Goal: Information Seeking & Learning: Find specific fact

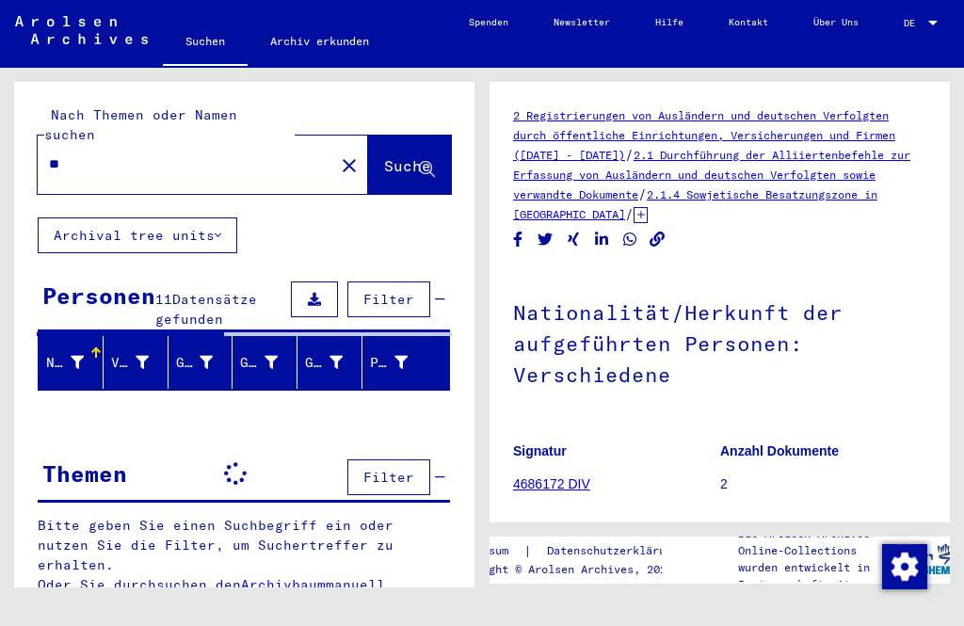
type input "*"
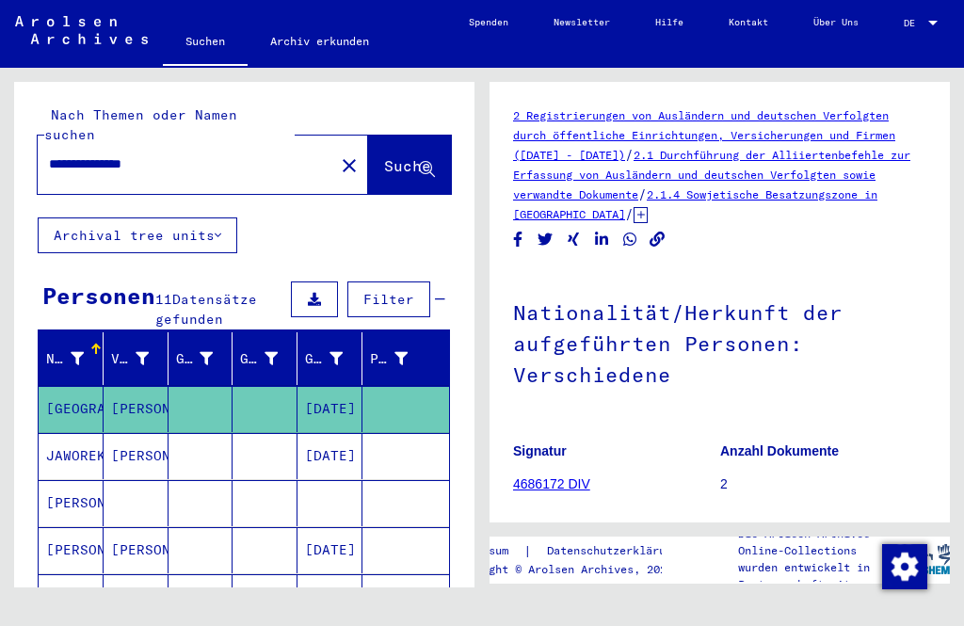
type input "**********"
click at [402, 158] on span "Suche" at bounding box center [409, 167] width 51 height 20
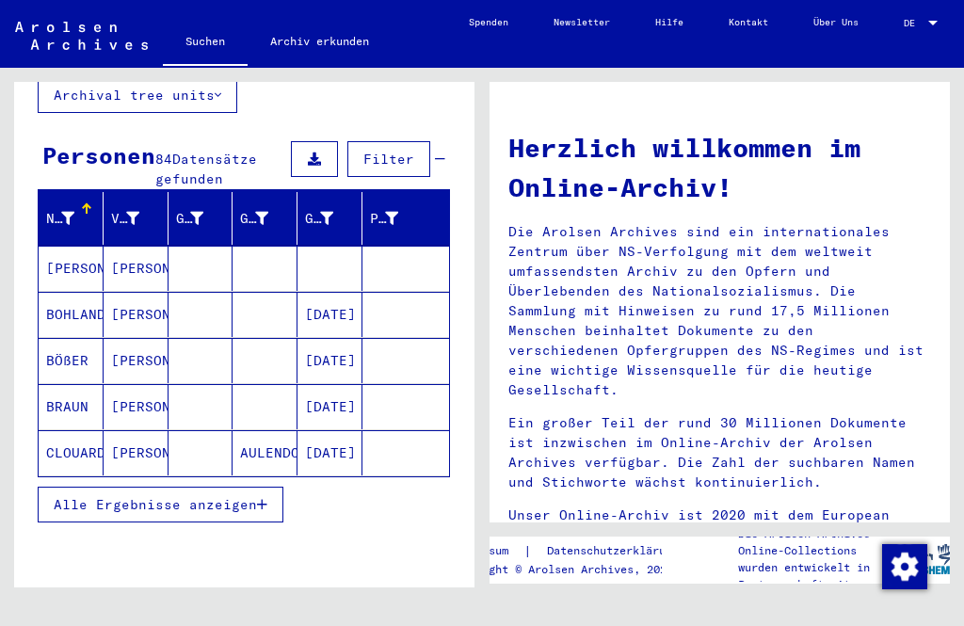
scroll to position [141, 0]
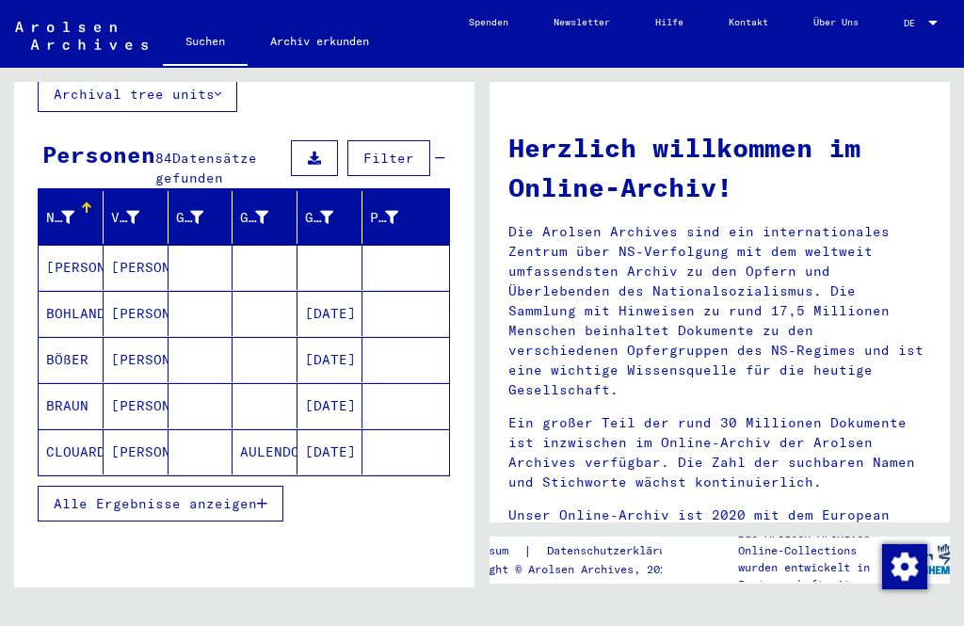
click at [255, 495] on span "Alle Ergebnisse anzeigen" at bounding box center [155, 503] width 203 height 17
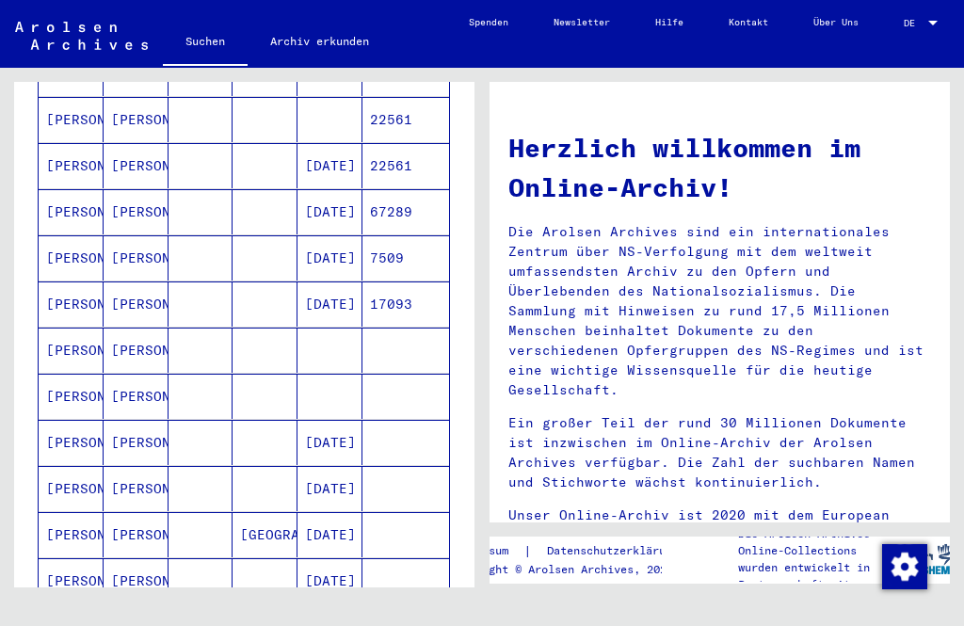
scroll to position [801, 0]
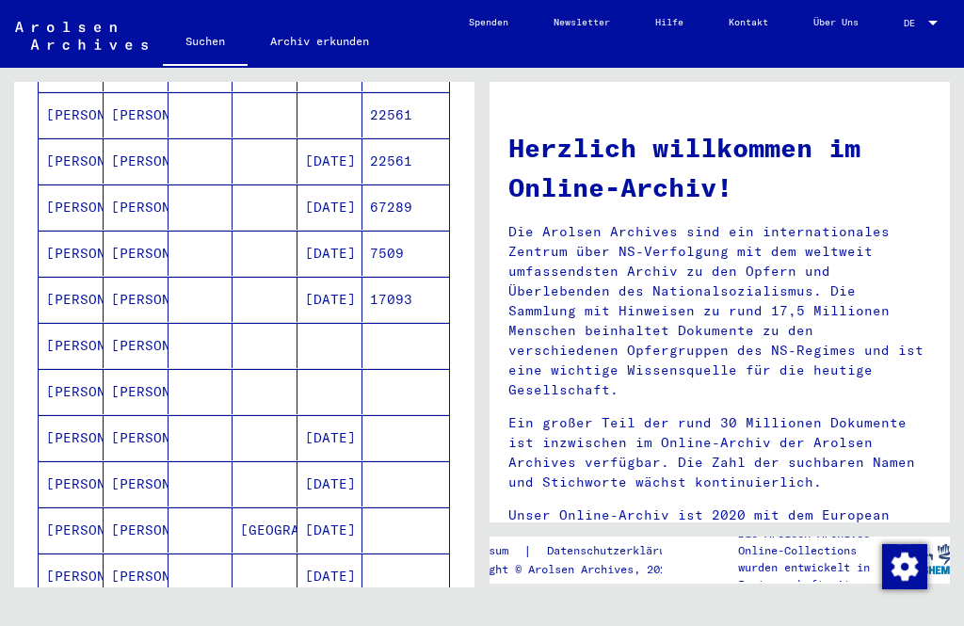
click at [328, 424] on mat-cell "[DATE]" at bounding box center [329, 437] width 65 height 45
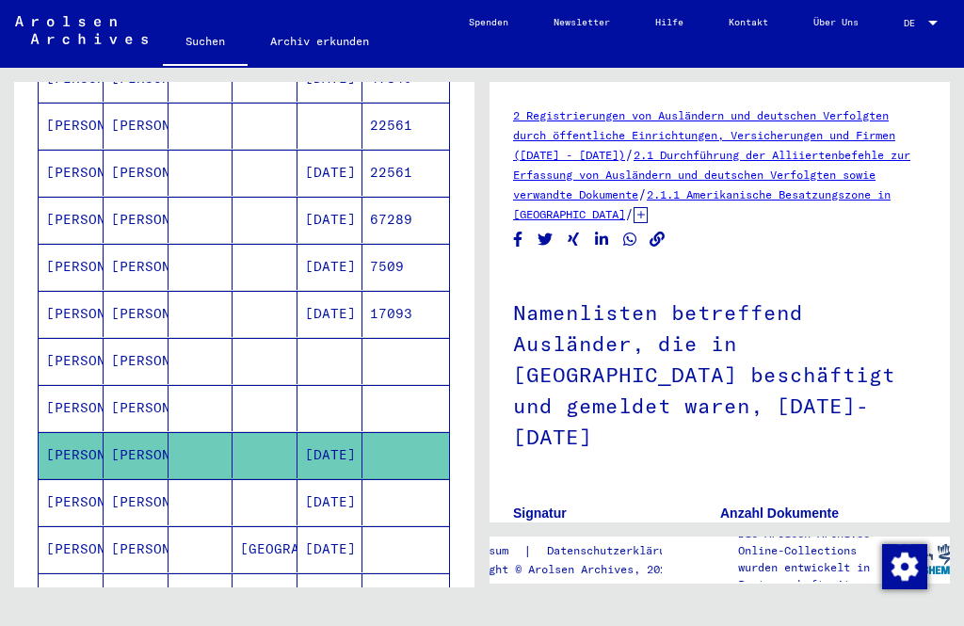
click at [342, 292] on mat-cell "[DATE]" at bounding box center [329, 314] width 65 height 46
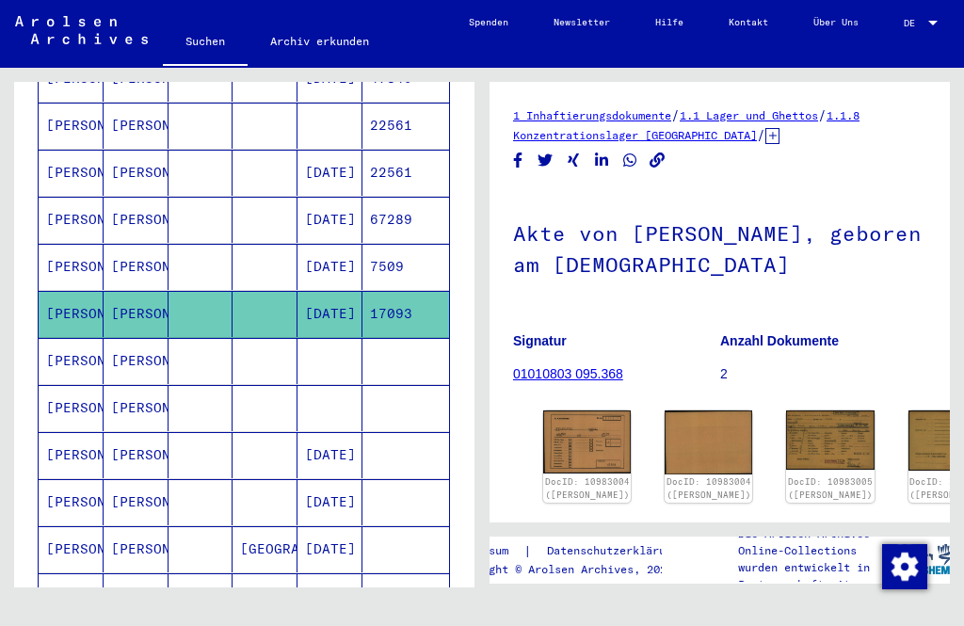
click at [765, 143] on icon at bounding box center [772, 136] width 14 height 16
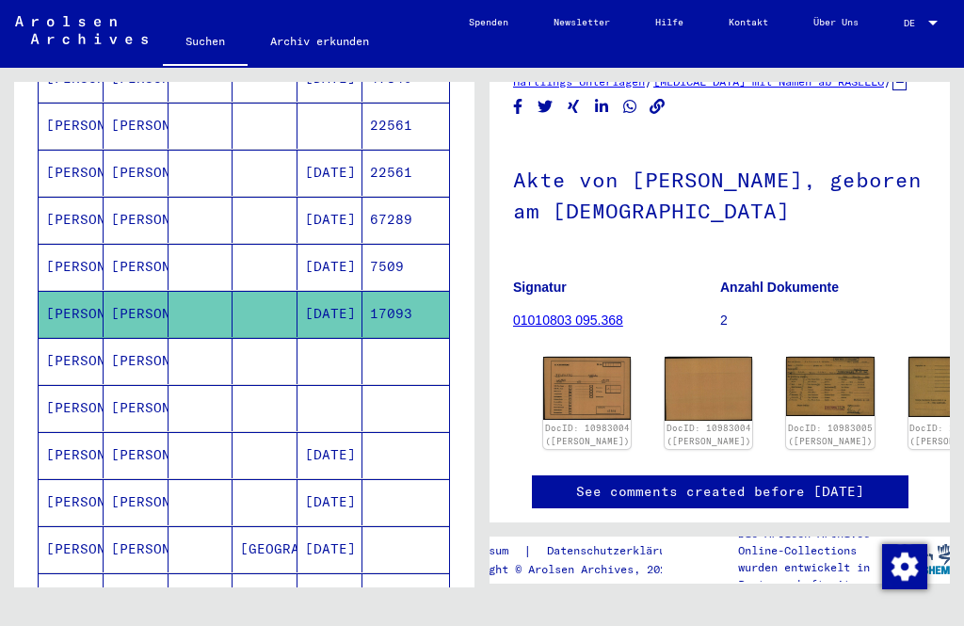
scroll to position [95, 0]
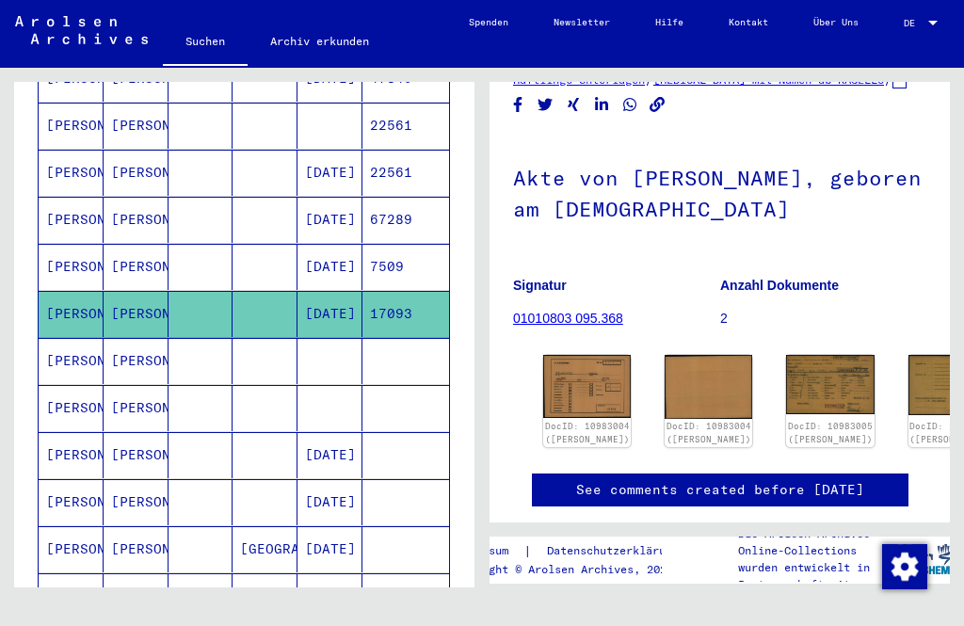
click at [786, 378] on img at bounding box center [830, 384] width 88 height 59
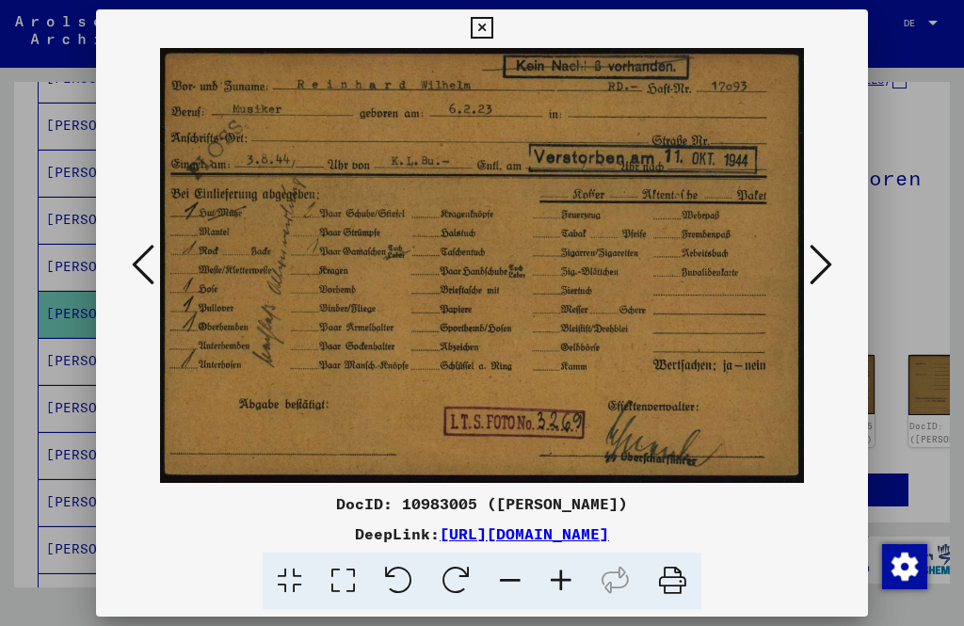
click at [809, 269] on icon at bounding box center [820, 264] width 23 height 45
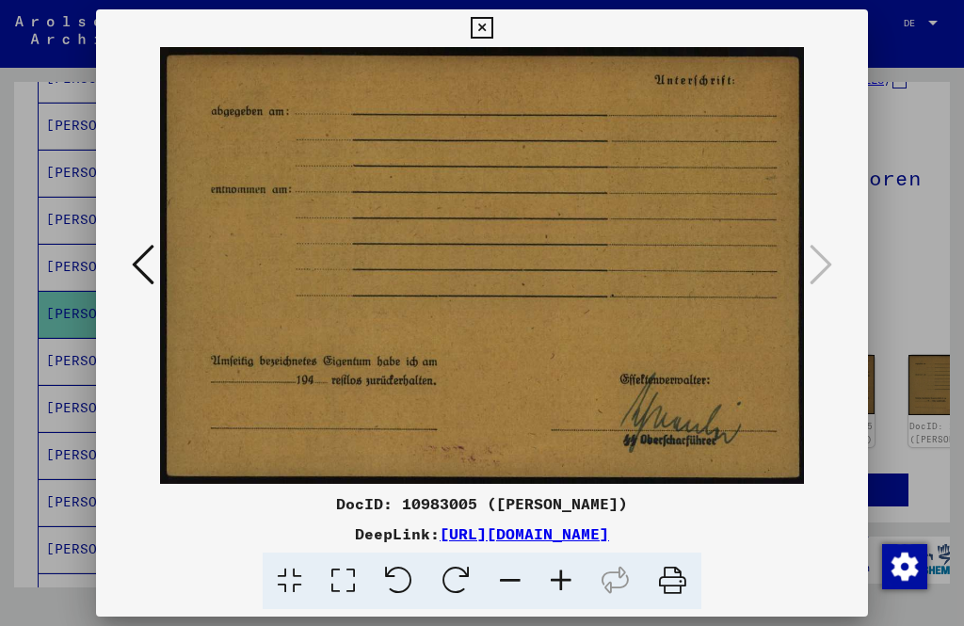
click at [492, 28] on icon at bounding box center [482, 28] width 22 height 23
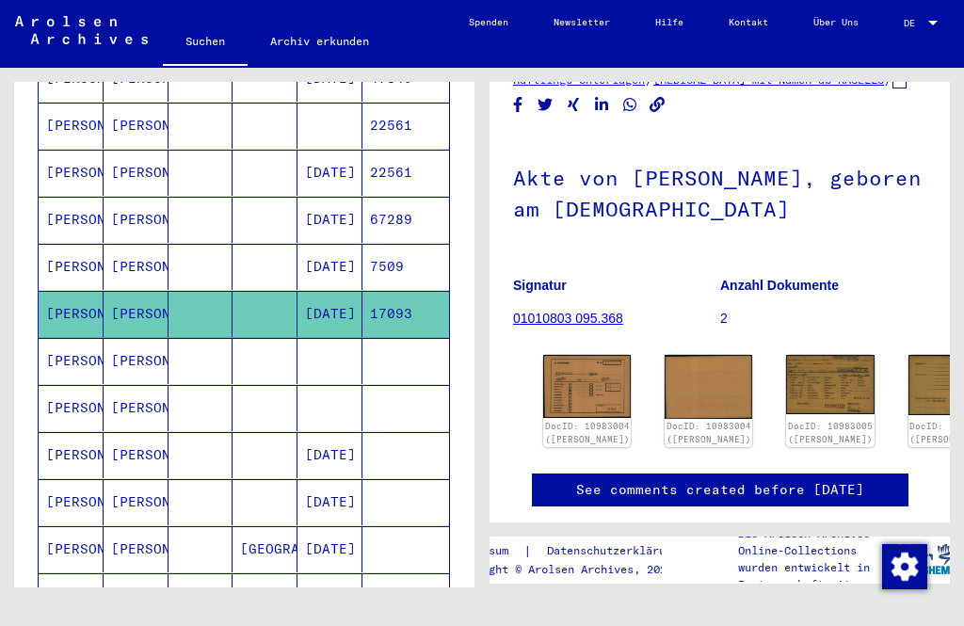
click at [584, 374] on img at bounding box center [587, 386] width 88 height 63
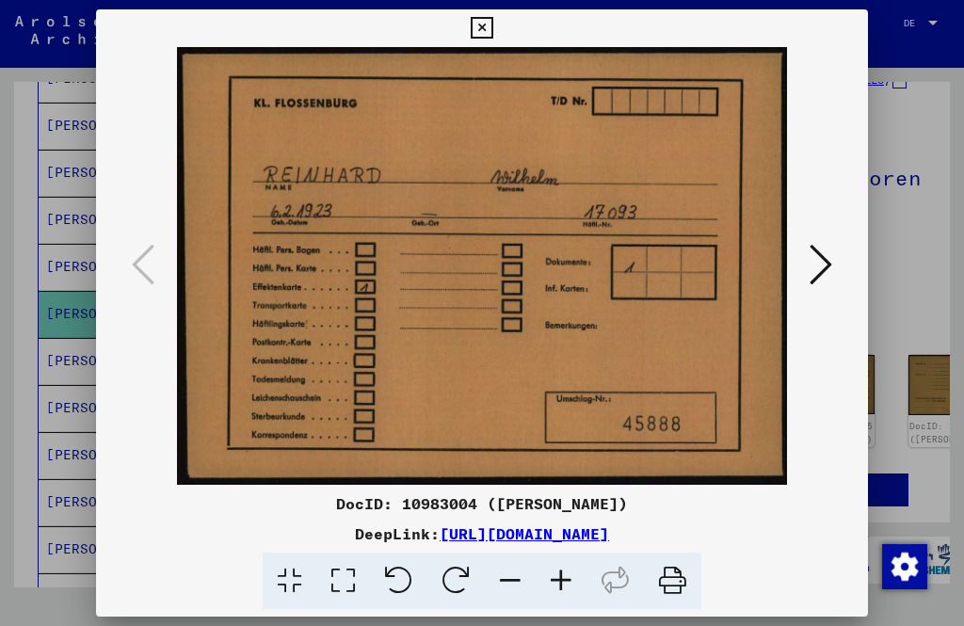
click at [498, 24] on button at bounding box center [481, 28] width 33 height 38
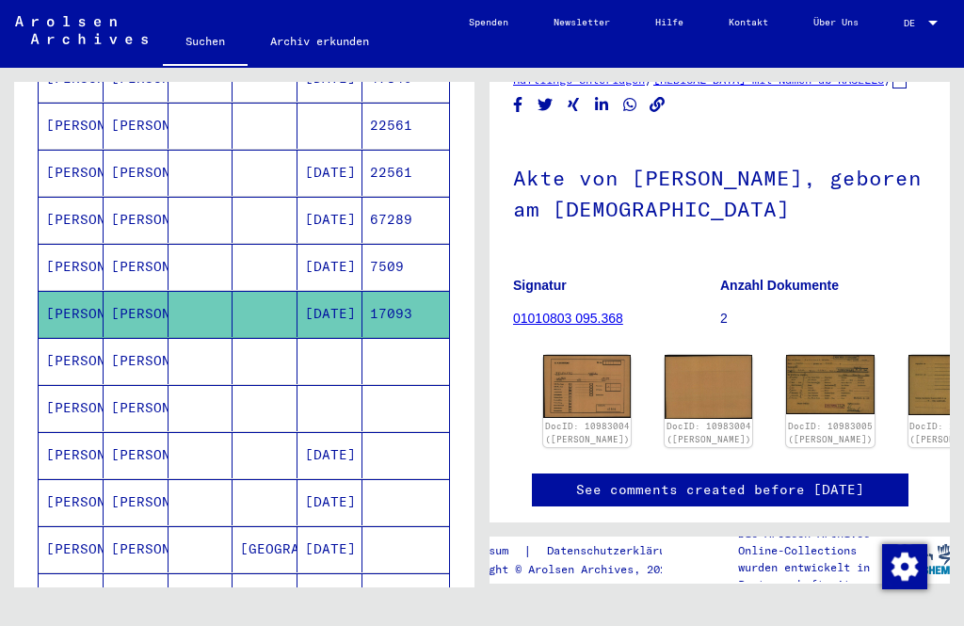
click at [153, 338] on mat-cell "[PERSON_NAME]" at bounding box center [136, 361] width 65 height 46
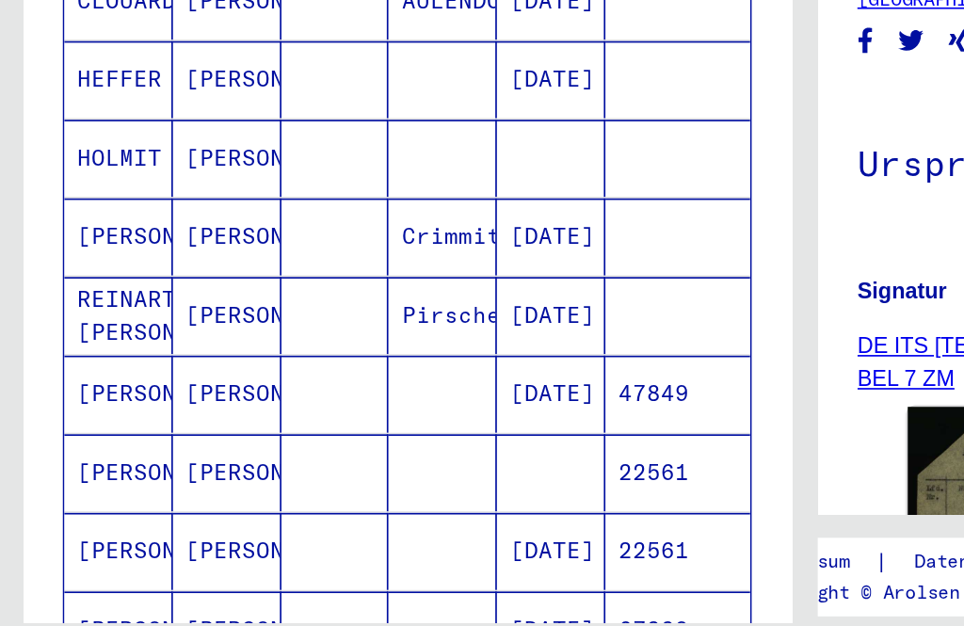
scroll to position [55, 0]
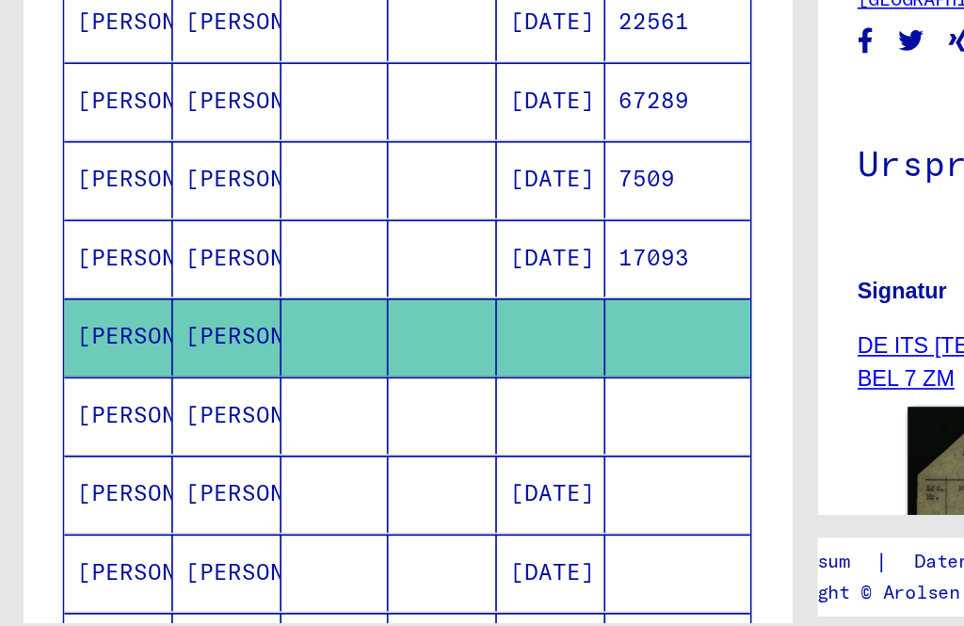
click at [136, 440] on mat-cell "[PERSON_NAME]" at bounding box center [136, 463] width 65 height 46
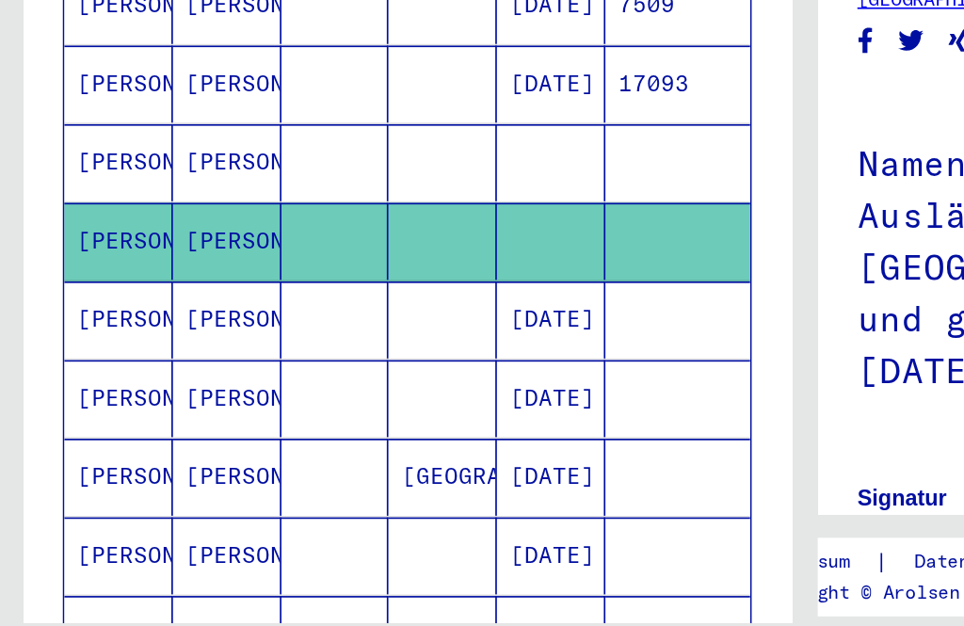
click at [61, 477] on mat-cell "[PERSON_NAME]" at bounding box center [71, 500] width 65 height 46
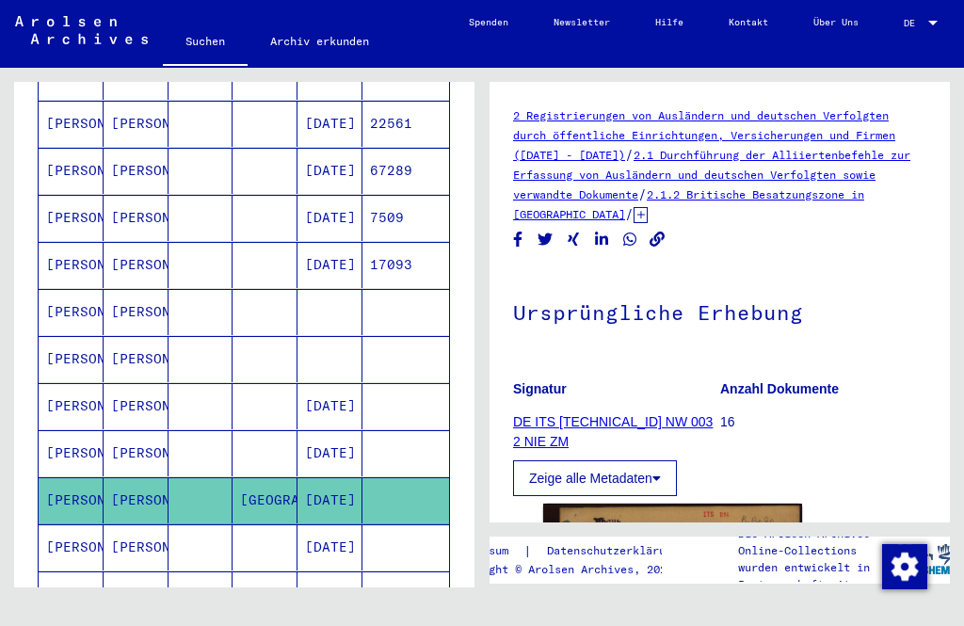
scroll to position [854, 0]
